Goal: Information Seeking & Learning: Check status

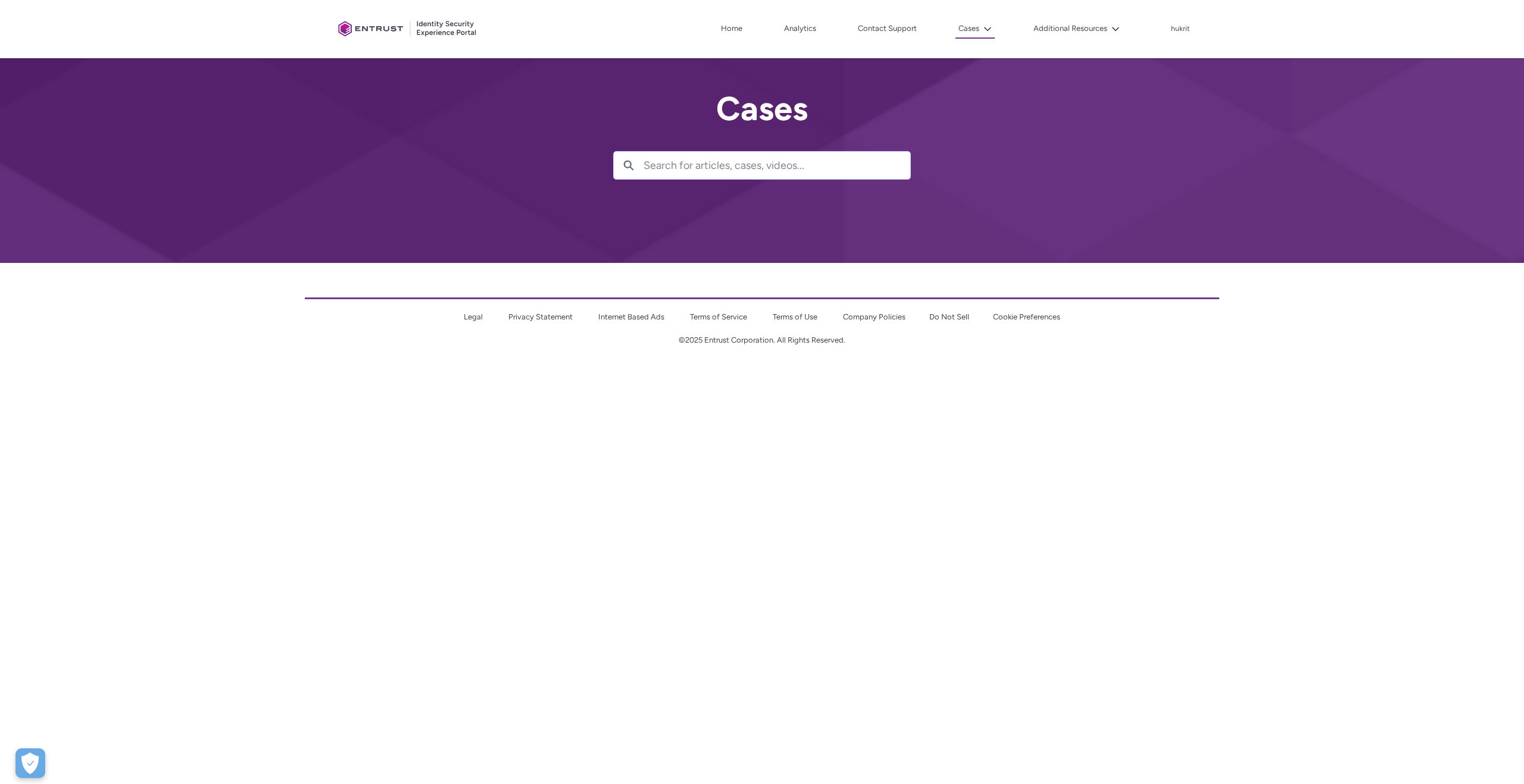
click at [993, 369] on html "Loading × Sorry to interrupt CSS Error Refresh Skip to Main Content Client Port…" at bounding box center [762, 184] width 1524 height 369
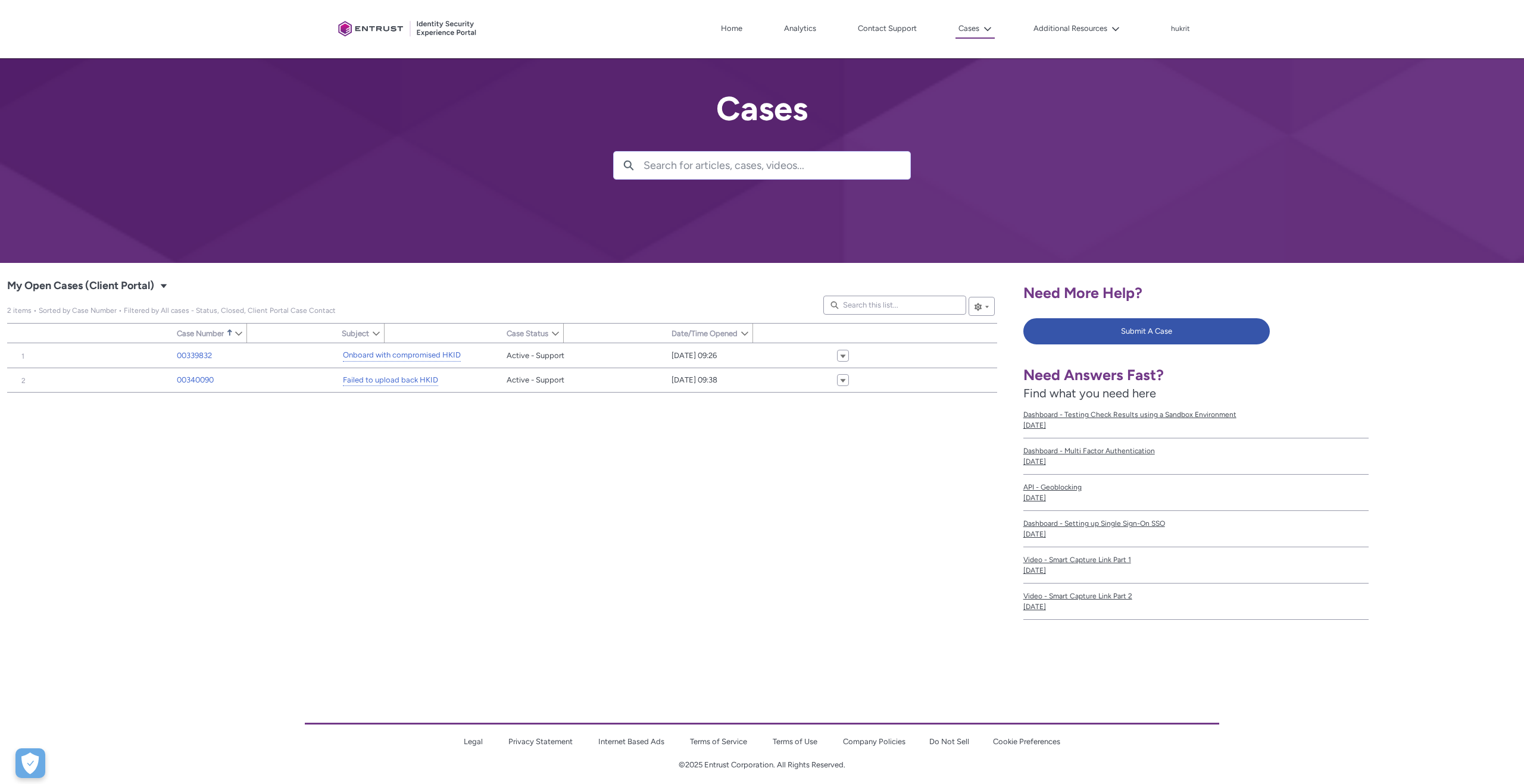
type input "335"
type input "470"
type input "367"
type input "379"
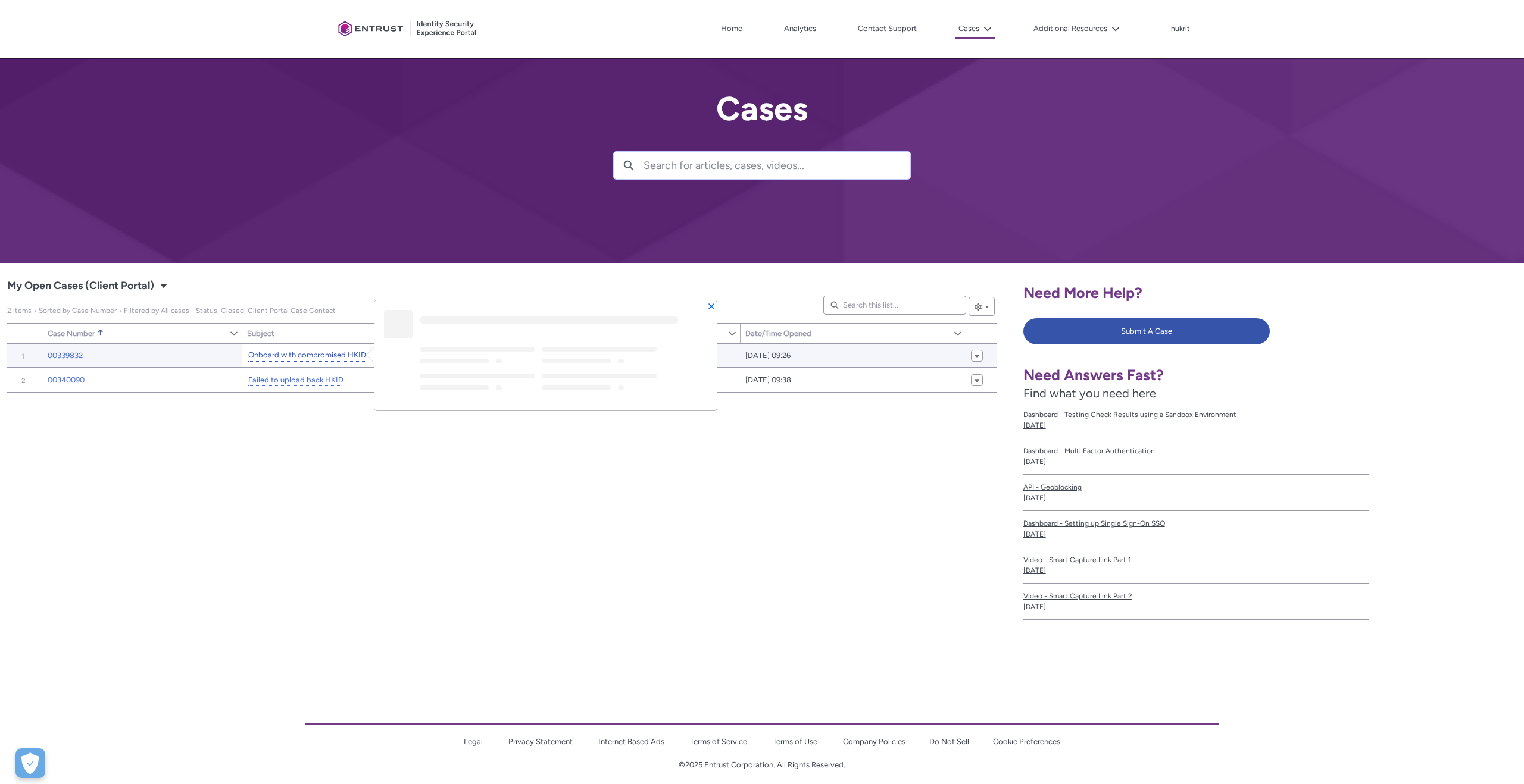
click at [326, 354] on link "Onboard with compromised HKID" at bounding box center [307, 356] width 118 height 13
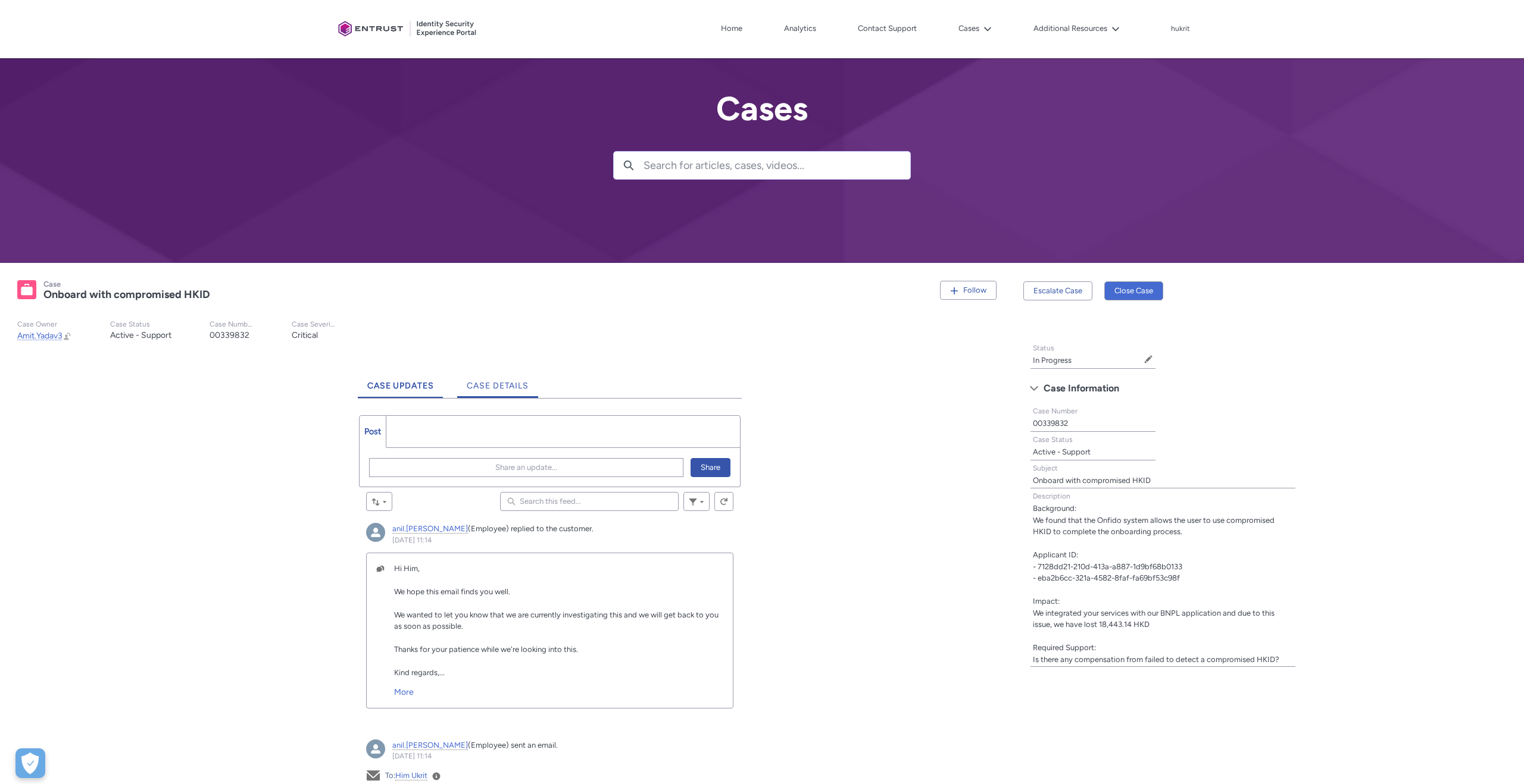
click at [500, 382] on span "Case Details" at bounding box center [498, 386] width 62 height 10
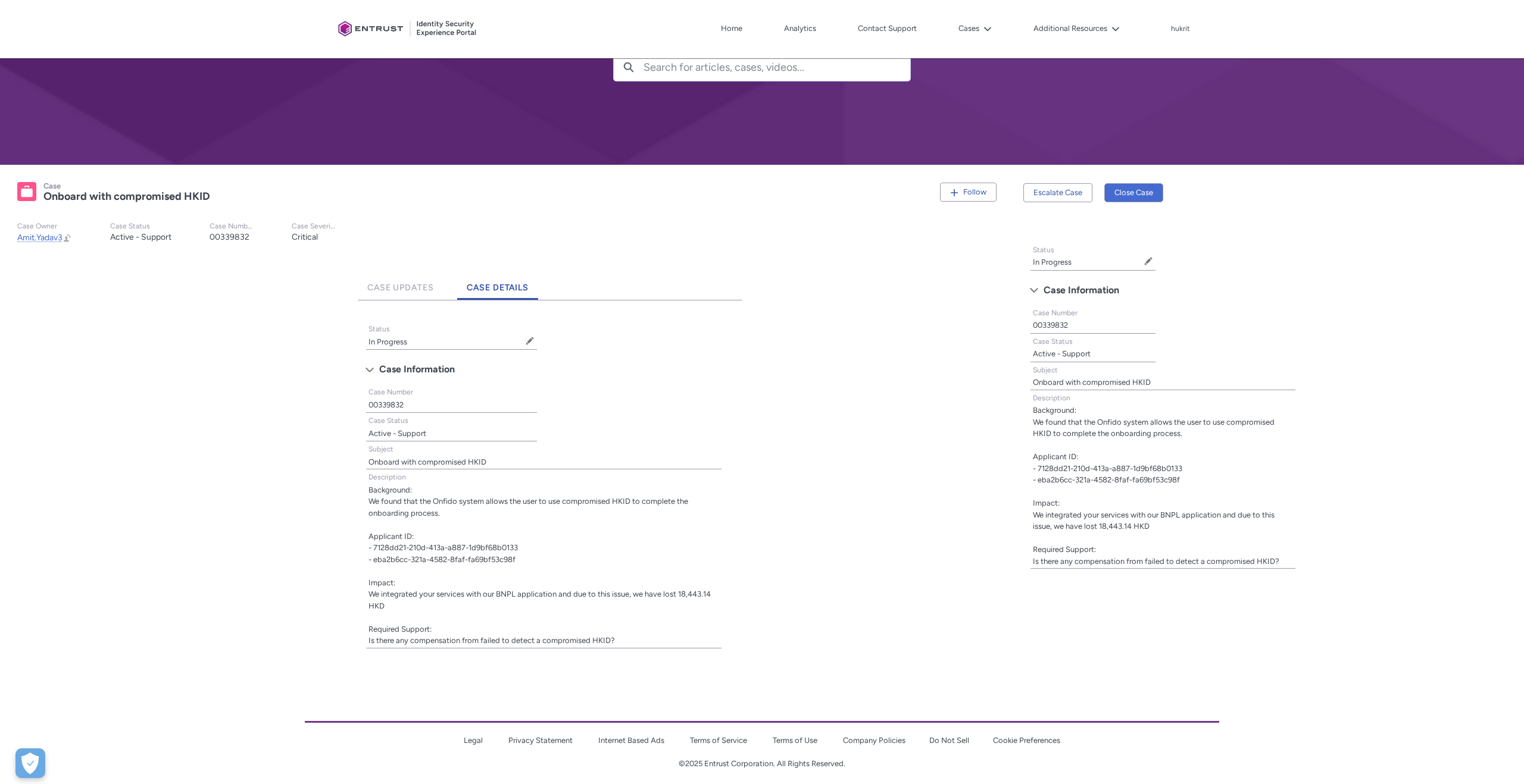
scroll to position [107, 0]
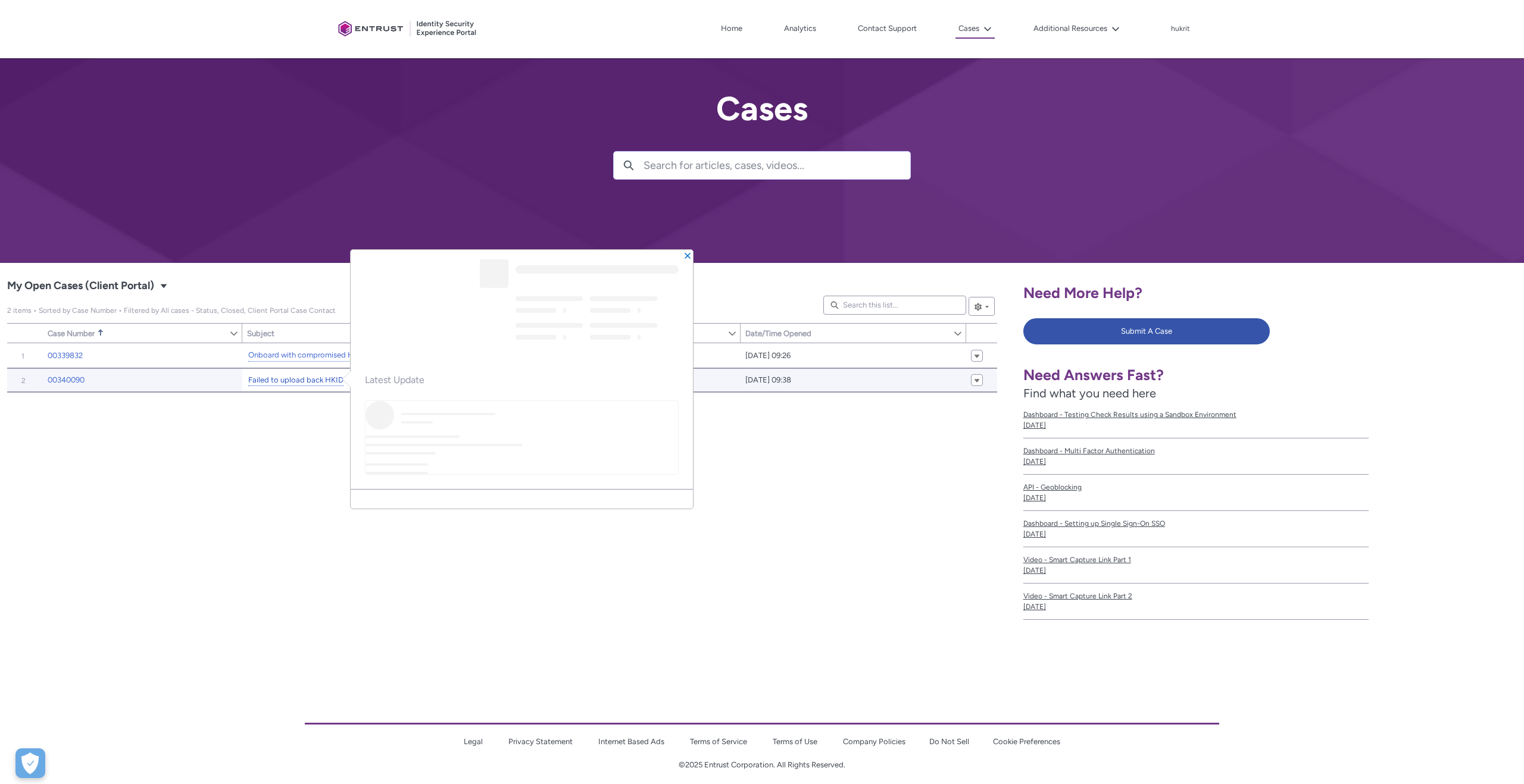
click at [313, 381] on link "Failed to upload back HKID" at bounding box center [295, 380] width 95 height 13
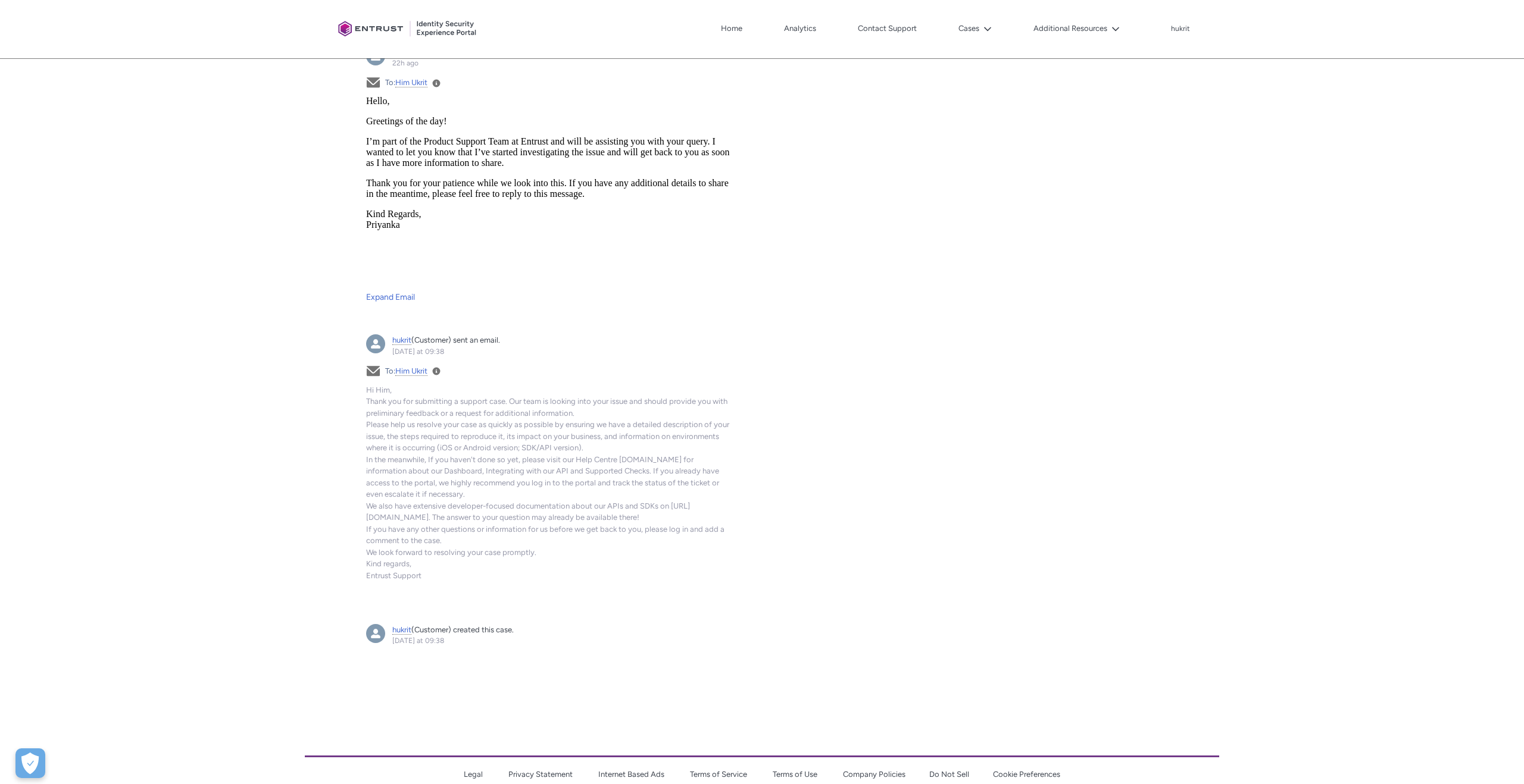
scroll to position [634, 0]
